Goal: Use online tool/utility

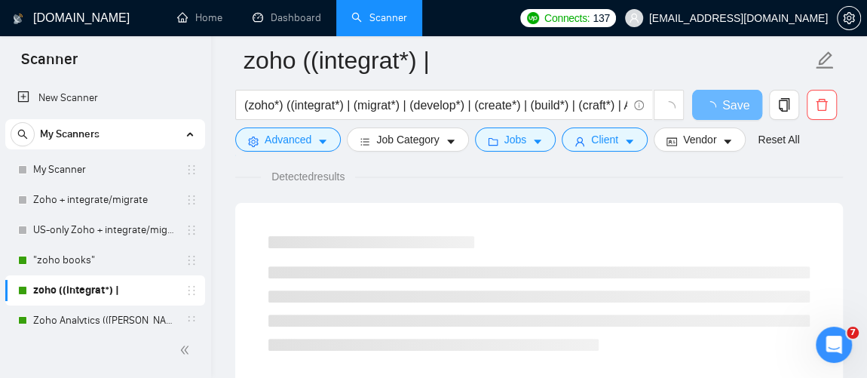
click at [374, 23] on link "Scanner" at bounding box center [379, 17] width 56 height 13
